Goal: Task Accomplishment & Management: Manage account settings

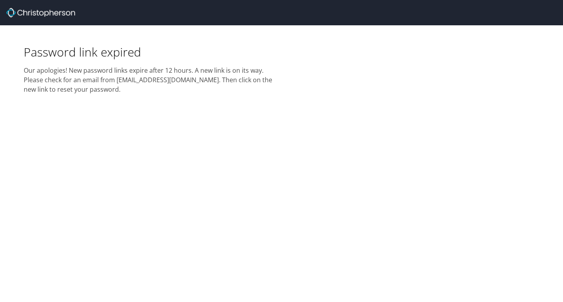
click at [164, 78] on h2 "Our apologies! New password links expire after 12 hours. A new link is on its w…" at bounding box center [150, 77] width 253 height 34
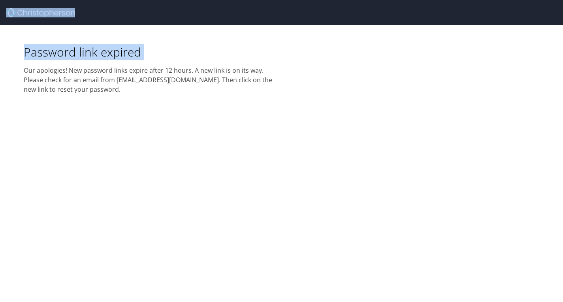
click at [164, 78] on h2 "Our apologies! New password links expire after 12 hours. A new link is on its w…" at bounding box center [150, 77] width 253 height 34
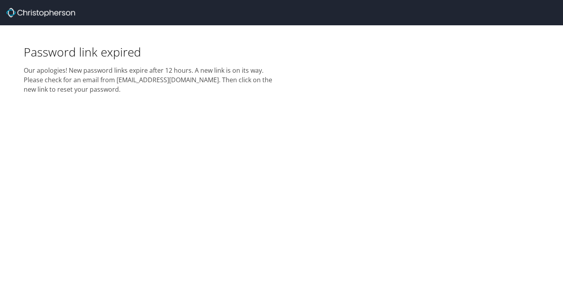
click at [166, 78] on h2 "Our apologies! New password links expire after 12 hours. A new link is on its w…" at bounding box center [150, 77] width 253 height 34
drag, startPoint x: 193, startPoint y: 81, endPoint x: 116, endPoint y: 80, distance: 77.0
click at [116, 80] on h2 "Our apologies! New password links expire after 12 hours. A new link is on its w…" at bounding box center [150, 77] width 253 height 34
copy h2 "[EMAIL_ADDRESS][DOMAIN_NAME]."
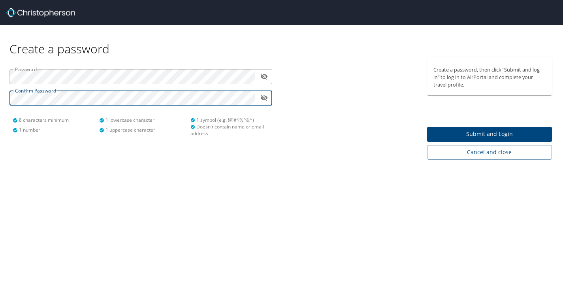
click at [448, 133] on span "Submit and Login" at bounding box center [489, 134] width 112 height 10
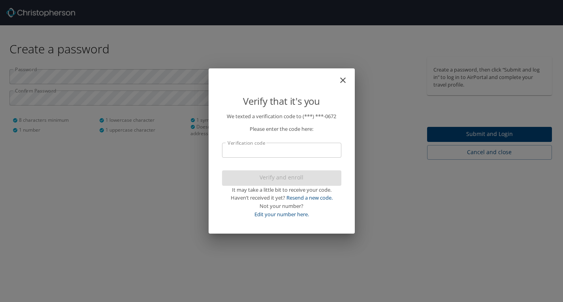
click at [306, 145] on input "Verification code" at bounding box center [281, 150] width 119 height 15
click at [297, 215] on link "Edit your number here." at bounding box center [281, 213] width 54 height 7
select select "US"
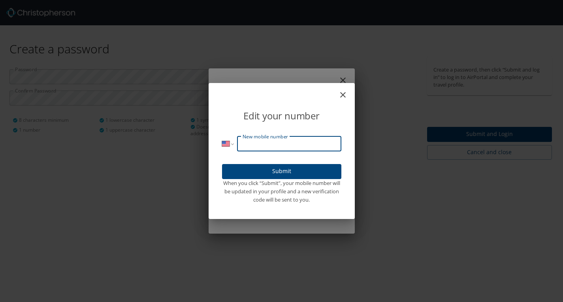
click at [280, 144] on input "New mobile number" at bounding box center [289, 143] width 104 height 15
click at [342, 94] on icon "close" at bounding box center [342, 94] width 9 height 9
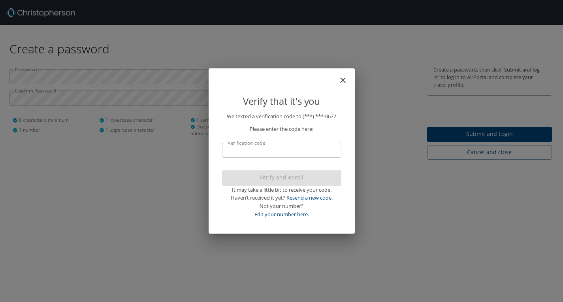
click at [279, 149] on input "Verification code" at bounding box center [281, 150] width 119 height 15
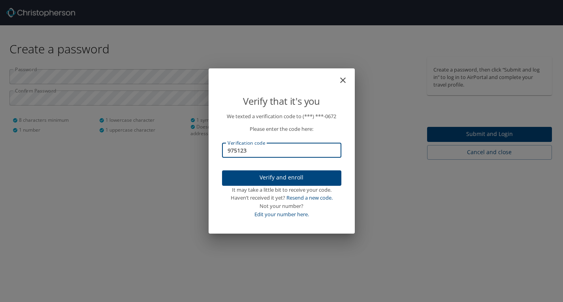
type input "975123"
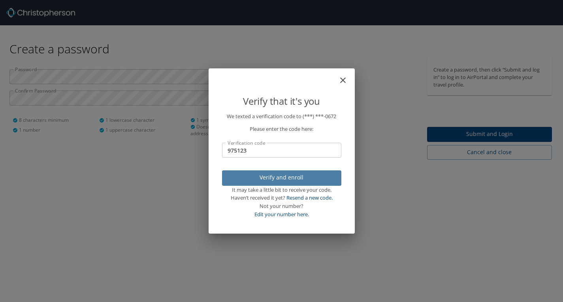
click at [285, 174] on span "Verify and enroll" at bounding box center [281, 178] width 107 height 10
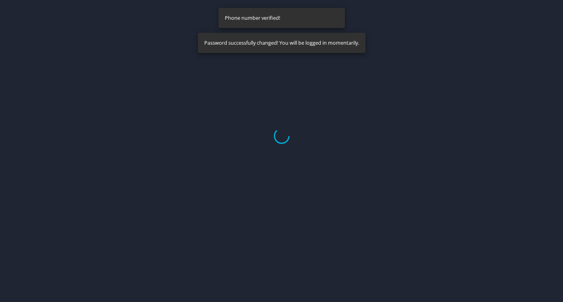
select select "US"
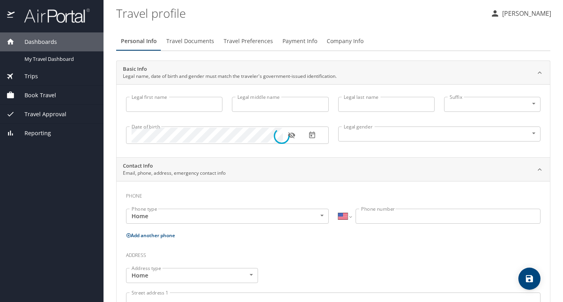
type input "Joseph"
type input "CrowShoe"
type input "Male"
select select "US"
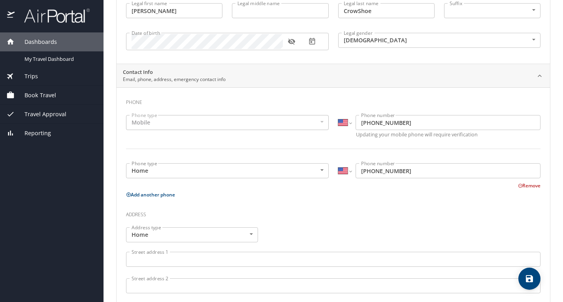
scroll to position [181, 0]
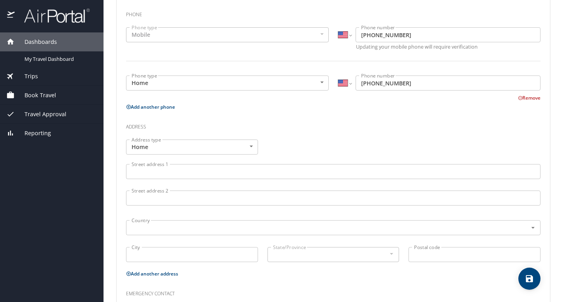
click at [230, 43] on div "Phone type Mobile Mobile Phone type" at bounding box center [227, 40] width 212 height 34
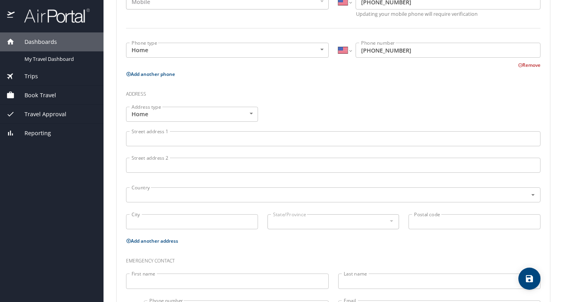
scroll to position [242, 0]
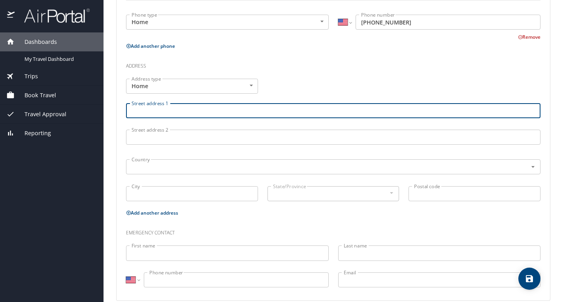
click at [222, 105] on input "Street address 1" at bounding box center [333, 110] width 414 height 15
click at [204, 159] on div "Country" at bounding box center [333, 166] width 414 height 15
type input "700 Central Ave NE"
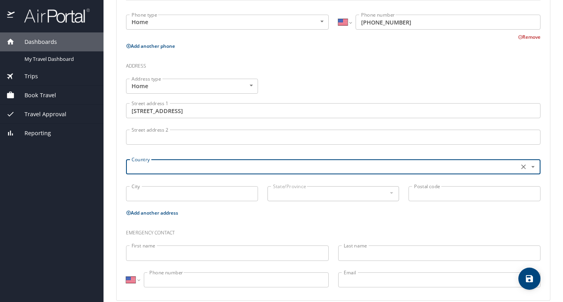
click at [219, 113] on input "700 Central Ave NE" at bounding box center [333, 110] width 414 height 15
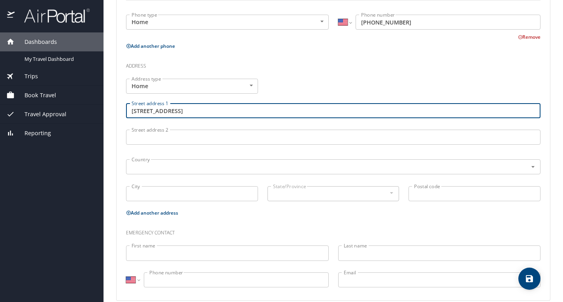
click at [177, 195] on input "City" at bounding box center [192, 193] width 132 height 15
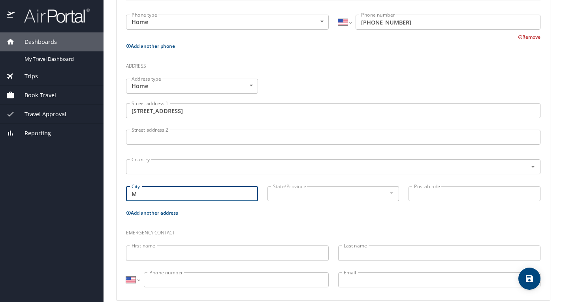
type input "M"
click at [196, 133] on input "Street address 2" at bounding box center [333, 137] width 414 height 15
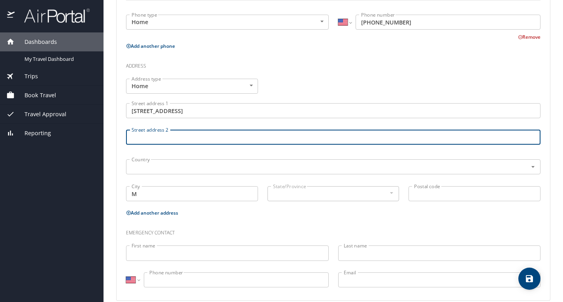
click at [196, 132] on input "Street address 2" at bounding box center [333, 137] width 414 height 15
click at [208, 111] on input "700 Central Ave NE" at bounding box center [333, 110] width 414 height 15
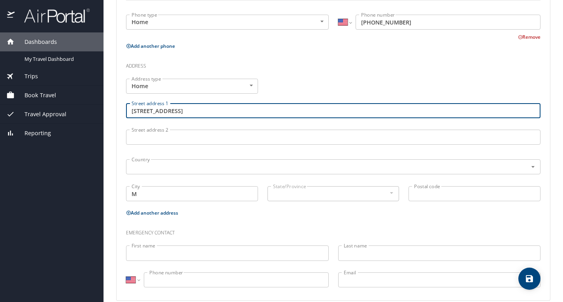
type input "700 Central Ave NE"
click at [171, 187] on input "M" at bounding box center [192, 193] width 132 height 15
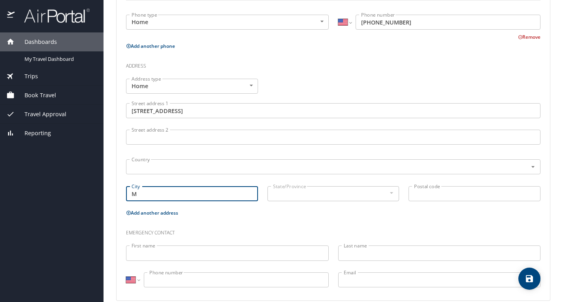
click at [164, 190] on input "M" at bounding box center [192, 193] width 132 height 15
type input "Minneapolis"
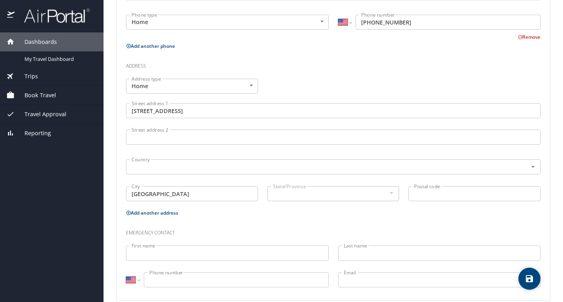
click at [387, 194] on div at bounding box center [391, 192] width 9 height 9
click at [417, 192] on input "Postal code" at bounding box center [474, 193] width 132 height 15
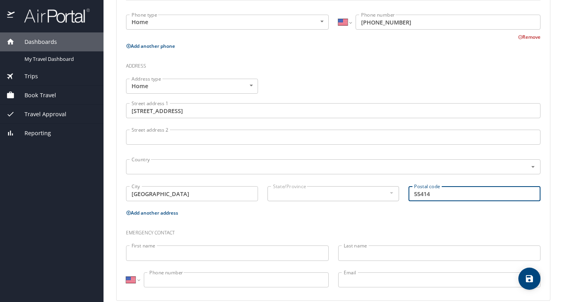
scroll to position [253, 0]
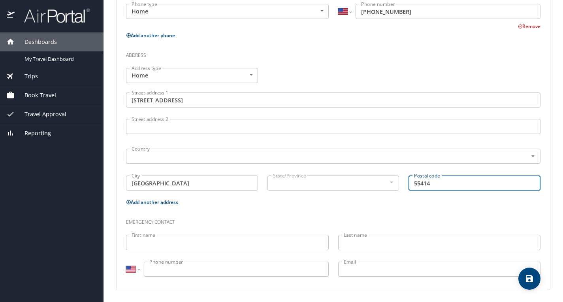
type input "55414"
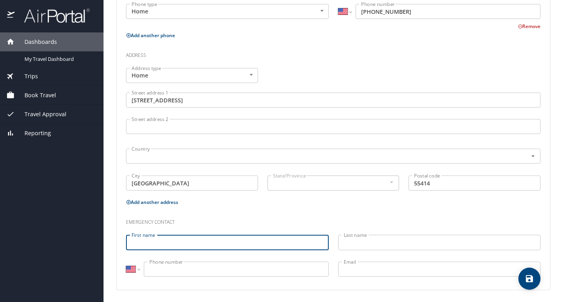
click at [228, 244] on input "First name" at bounding box center [227, 242] width 203 height 15
type input "Jackie"
click at [368, 240] on input "Last name" at bounding box center [439, 242] width 203 height 15
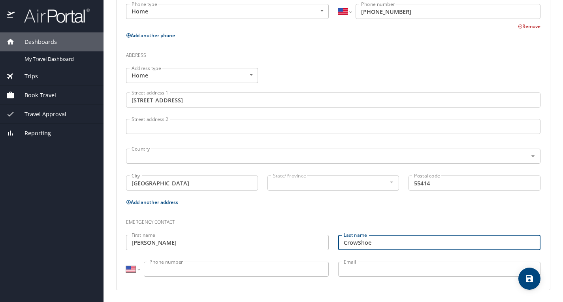
type input "CrowShoe"
click at [222, 272] on input "Phone number" at bounding box center [236, 268] width 185 height 15
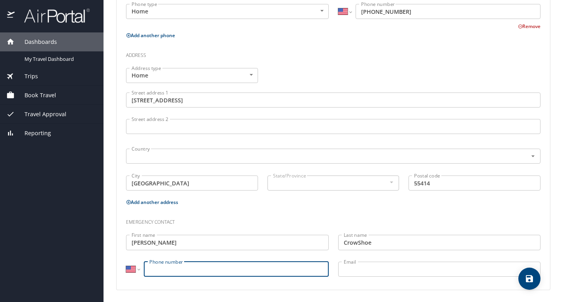
type input "8"
type input "(952) 486-2730"
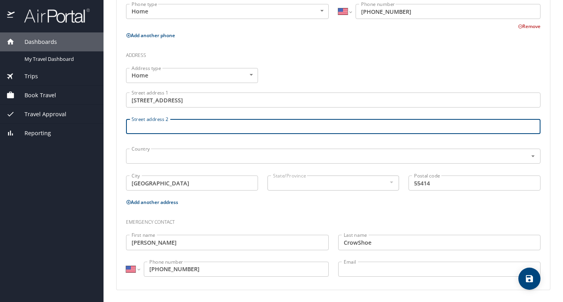
click at [205, 125] on input "Street address 2" at bounding box center [333, 126] width 414 height 15
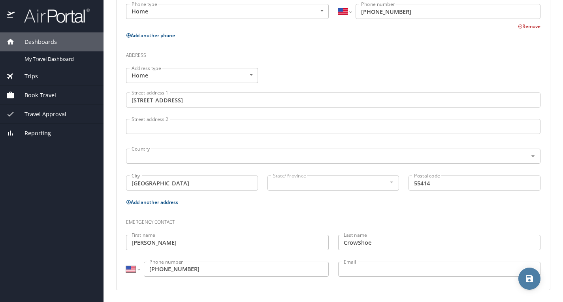
click at [527, 285] on button "save" at bounding box center [529, 278] width 22 height 22
click at [393, 200] on div at bounding box center [281, 136] width 563 height 332
select select "US"
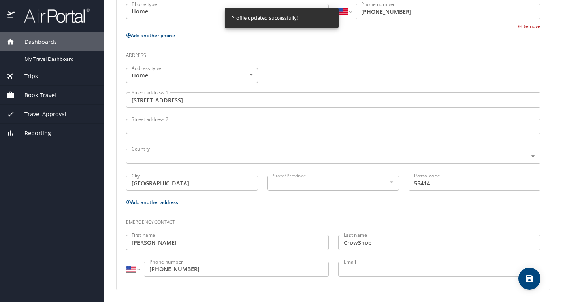
select select "US"
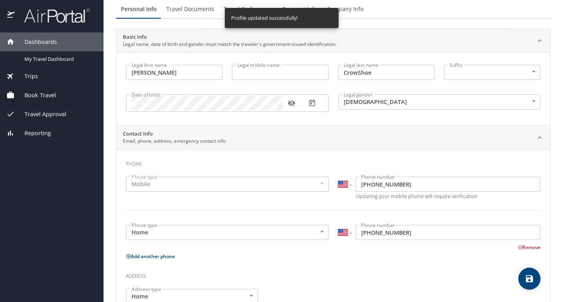
scroll to position [0, 0]
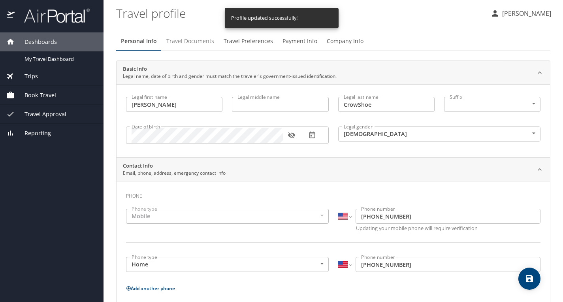
click at [192, 36] on button "Travel Documents" at bounding box center [190, 41] width 57 height 19
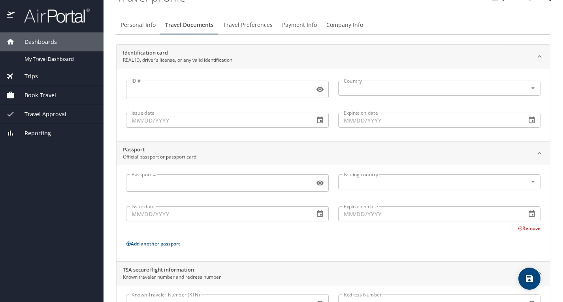
scroll to position [19, 0]
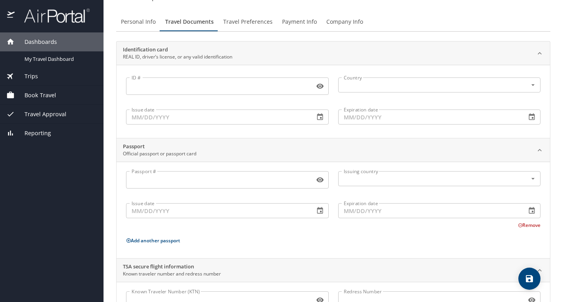
click at [228, 77] on div "ID #" at bounding box center [227, 85] width 203 height 17
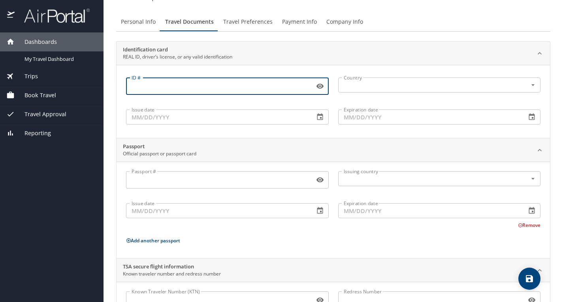
click at [226, 81] on input "ID #" at bounding box center [218, 86] width 185 height 15
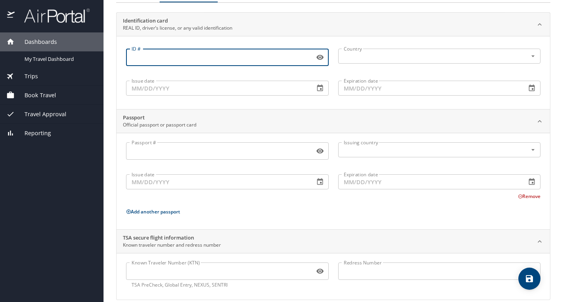
scroll to position [56, 0]
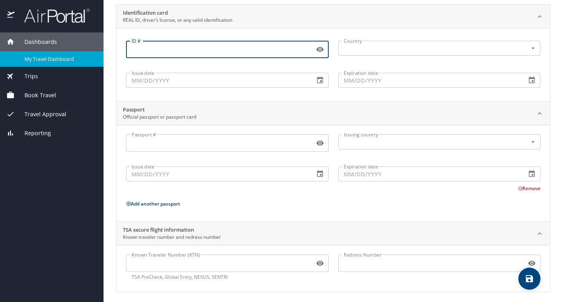
click at [55, 64] on link "My Travel Dashboard" at bounding box center [51, 58] width 103 height 15
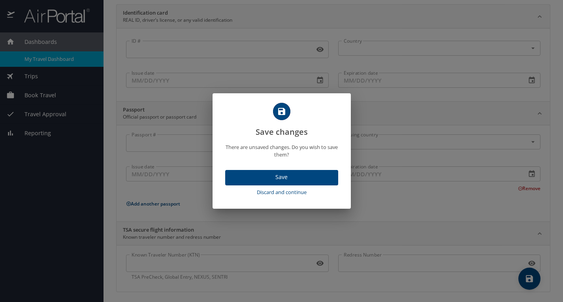
click at [282, 195] on span "Discard and continue" at bounding box center [281, 192] width 107 height 9
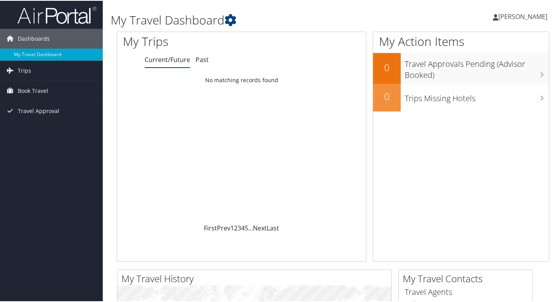
click at [508, 13] on span "[PERSON_NAME]" at bounding box center [522, 15] width 49 height 9
click at [488, 73] on link "View Travel Profile" at bounding box center [501, 70] width 88 height 13
click at [48, 108] on span "Travel Approval" at bounding box center [38, 110] width 41 height 20
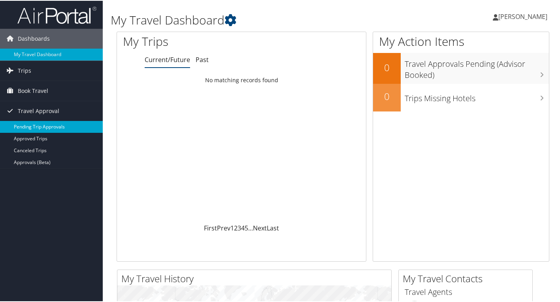
click at [43, 124] on link "Pending Trip Approvals" at bounding box center [51, 126] width 103 height 12
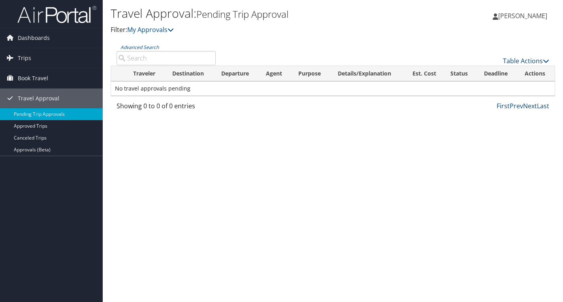
click at [515, 16] on span "[PERSON_NAME]" at bounding box center [522, 15] width 49 height 9
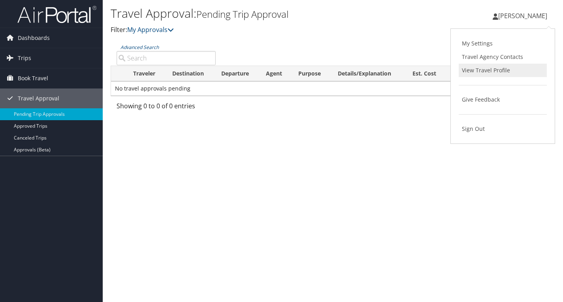
click at [484, 72] on link "View Travel Profile" at bounding box center [502, 70] width 88 height 13
